Goal: Information Seeking & Learning: Check status

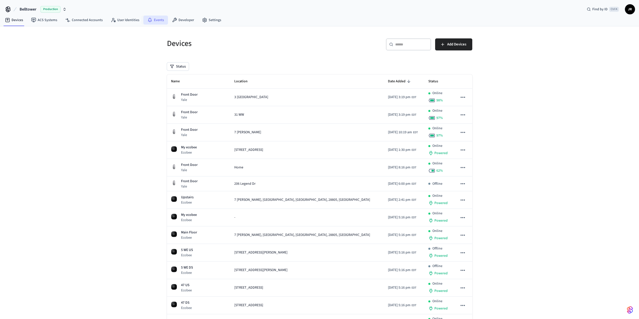
click at [147, 20] on icon at bounding box center [149, 20] width 5 height 5
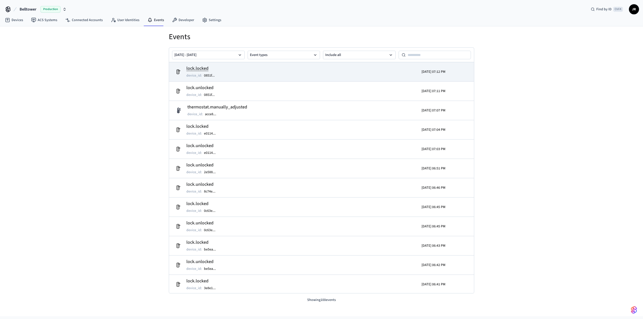
click at [288, 75] on td "lock.locked device_id : 0851f ..." at bounding box center [272, 72] width 198 height 14
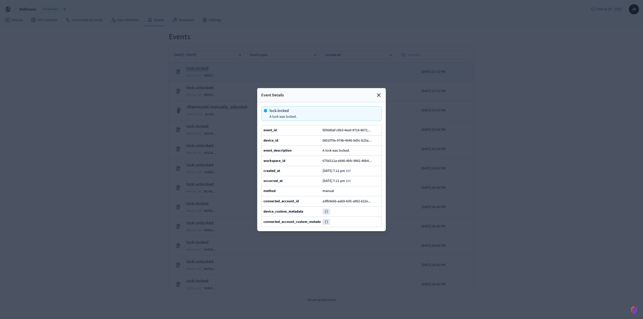
click at [379, 92] on icon at bounding box center [379, 95] width 6 height 6
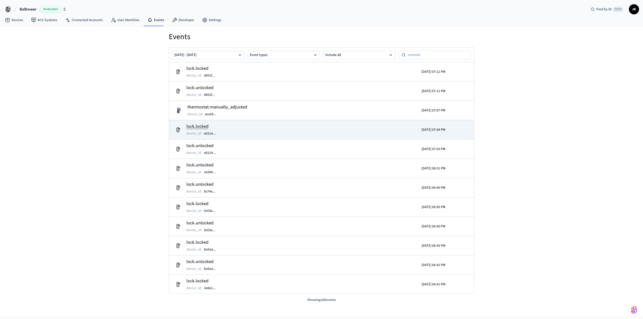
click at [308, 130] on td "lock.locked device_id : e0114 ..." at bounding box center [272, 130] width 198 height 14
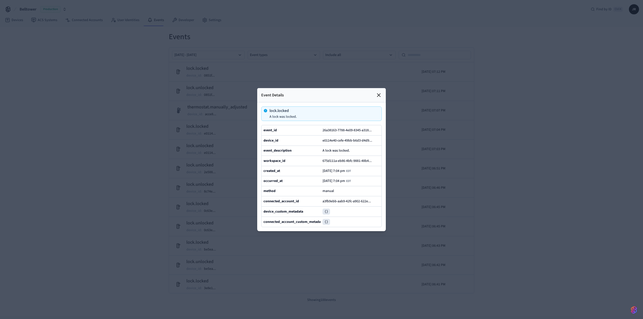
click at [378, 92] on icon at bounding box center [379, 95] width 6 height 6
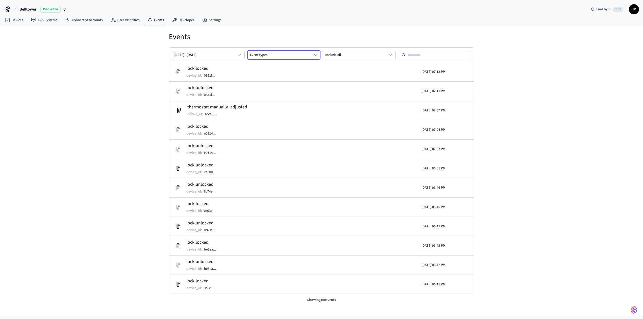
click at [306, 58] on button "Event types" at bounding box center [284, 55] width 73 height 9
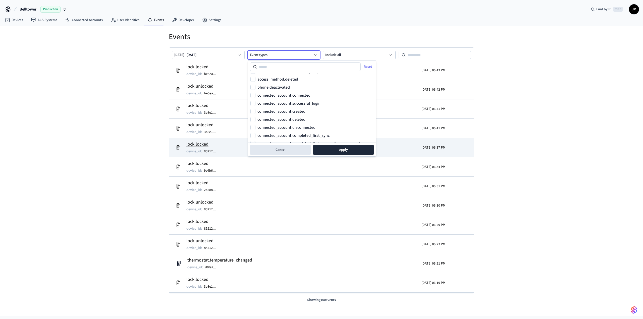
scroll to position [175, 0]
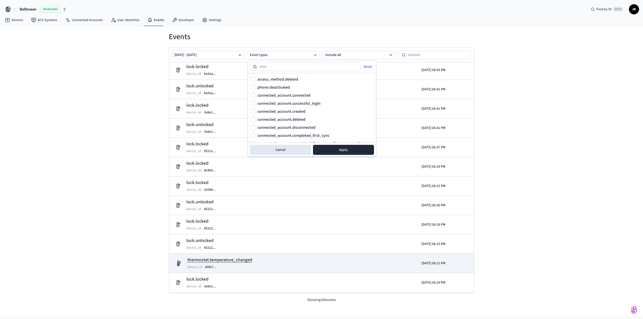
click at [290, 264] on td "thermostat.temperature_changed device_id : d0fe7 ..." at bounding box center [272, 263] width 198 height 14
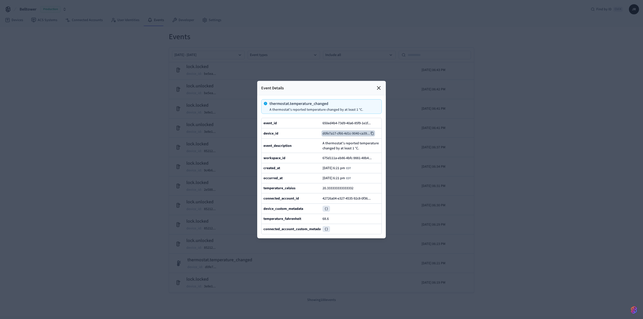
click at [345, 130] on button "d0fe7a17-cf66-4d1c-9040-ca39 ..." at bounding box center [347, 133] width 53 height 6
click at [379, 85] on icon at bounding box center [379, 88] width 6 height 6
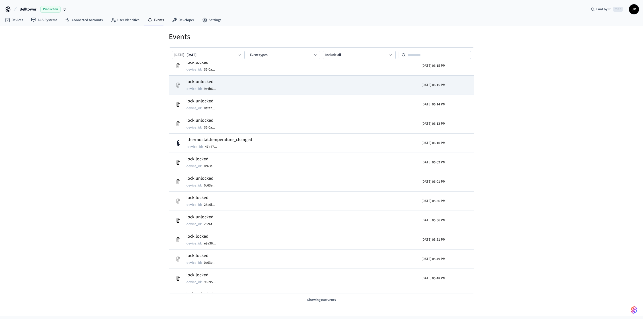
scroll to position [472, 0]
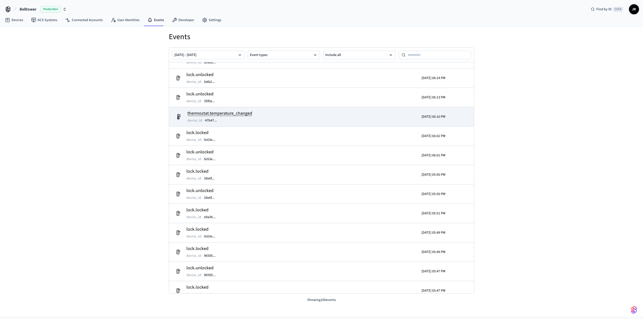
click at [334, 120] on td "thermostat.temperature_changed device_id : 47b47 ..." at bounding box center [272, 117] width 198 height 14
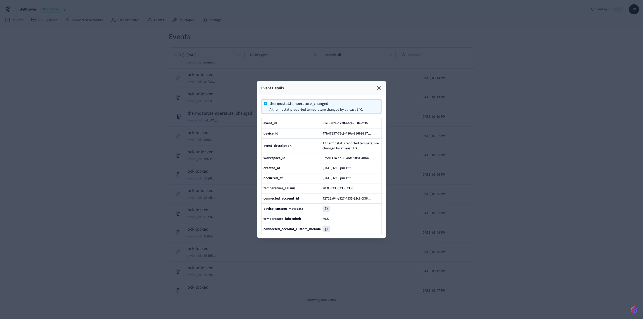
click at [378, 86] on icon at bounding box center [378, 87] width 3 height 3
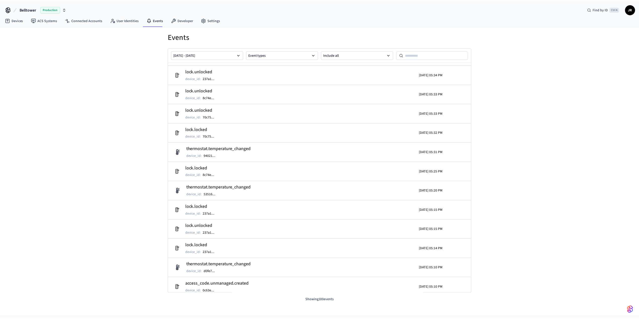
scroll to position [914, 0]
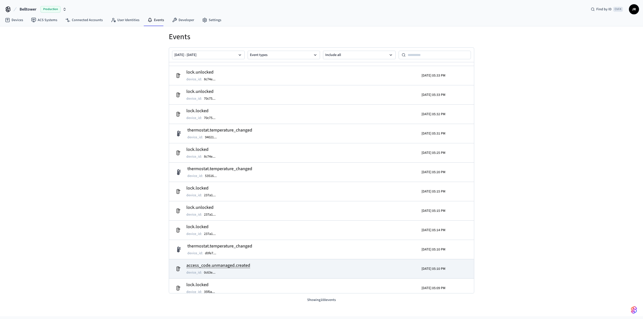
click at [289, 271] on td "access_code.unmanaged.created device_id : 0c63e ..." at bounding box center [272, 269] width 198 height 14
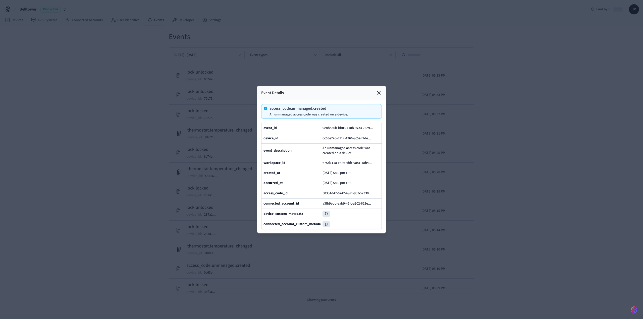
click at [378, 91] on icon at bounding box center [378, 92] width 3 height 3
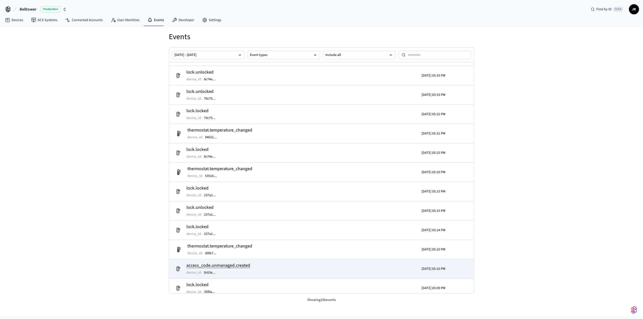
click at [253, 265] on td "access_code.unmanaged.created device_id : 0c63e ..." at bounding box center [272, 269] width 198 height 14
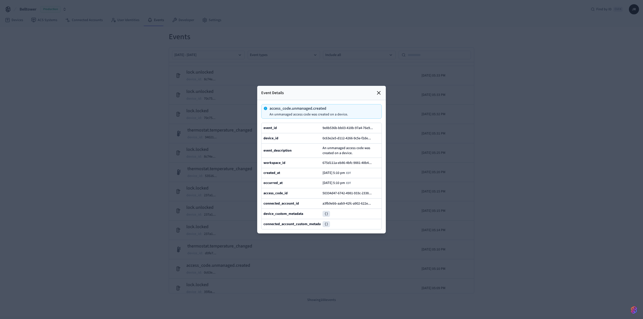
click at [376, 90] on icon at bounding box center [379, 93] width 6 height 6
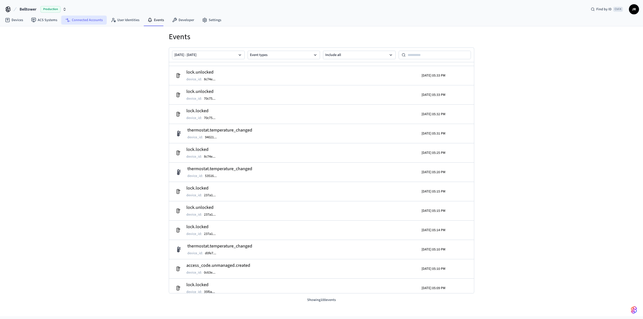
click at [86, 19] on link "Connected Accounts" at bounding box center [83, 20] width 45 height 9
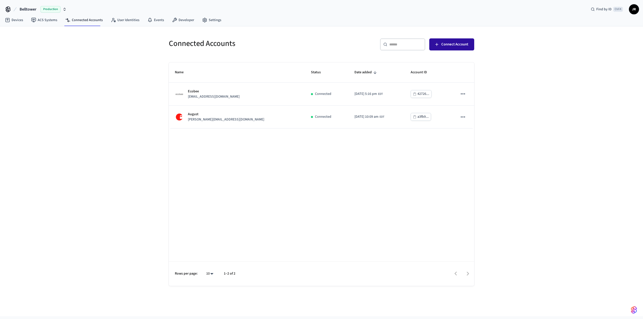
click at [446, 45] on span "Connect Account" at bounding box center [454, 44] width 27 height 7
click at [12, 21] on link "Devices" at bounding box center [14, 20] width 26 height 9
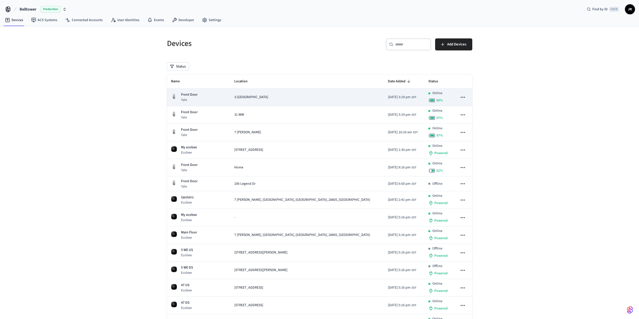
click at [288, 97] on div "3 [GEOGRAPHIC_DATA]" at bounding box center [307, 97] width 146 height 5
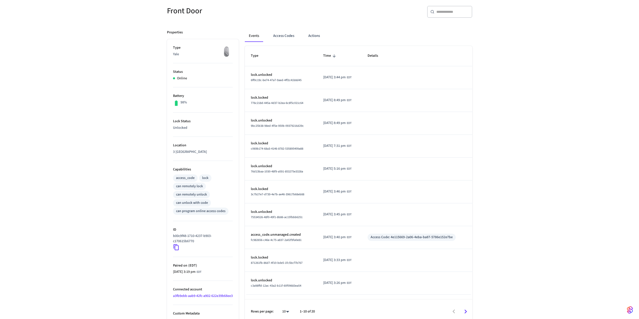
scroll to position [50, 0]
